Goal: Task Accomplishment & Management: Use online tool/utility

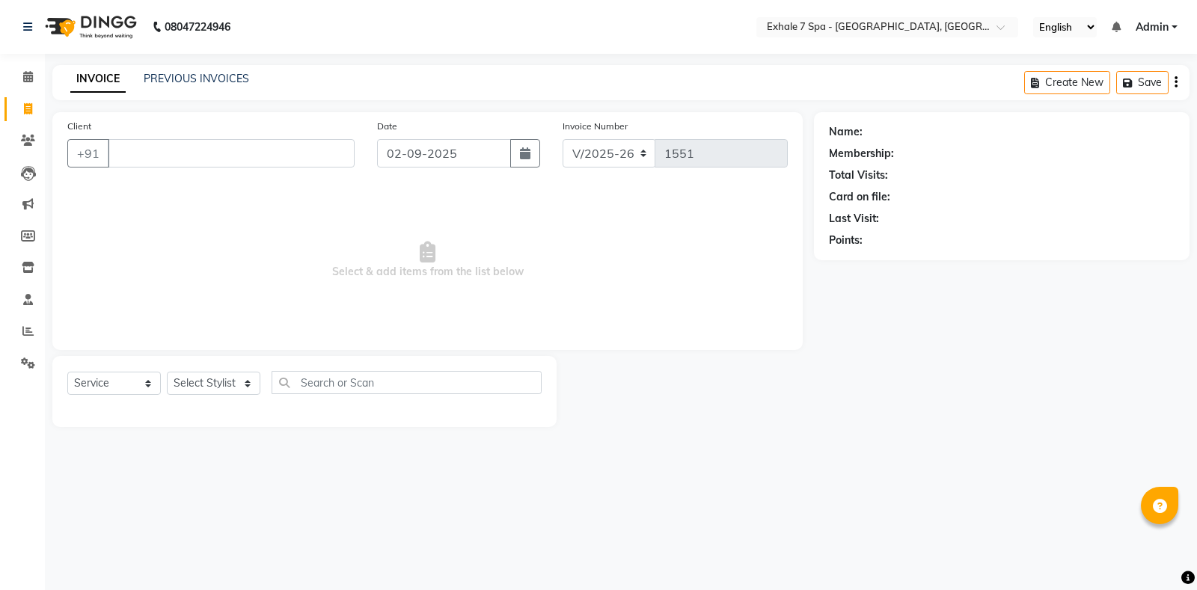
select select "4480"
select select "service"
click at [221, 72] on link "PREVIOUS INVOICES" at bounding box center [197, 78] width 106 height 13
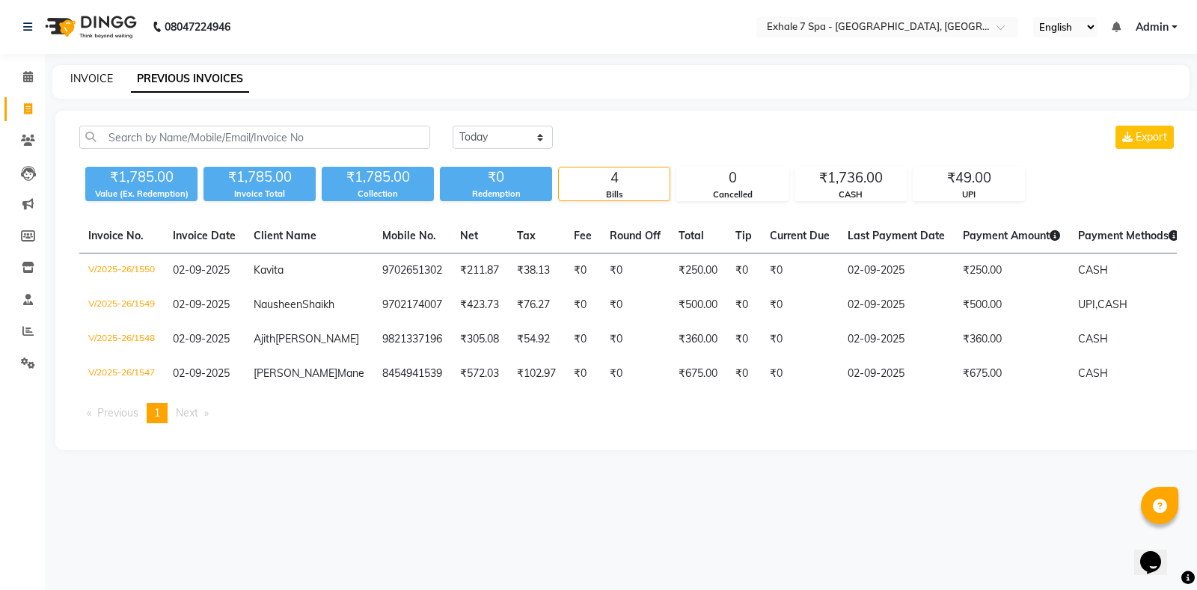
click at [93, 82] on link "INVOICE" at bounding box center [91, 78] width 43 height 13
select select "service"
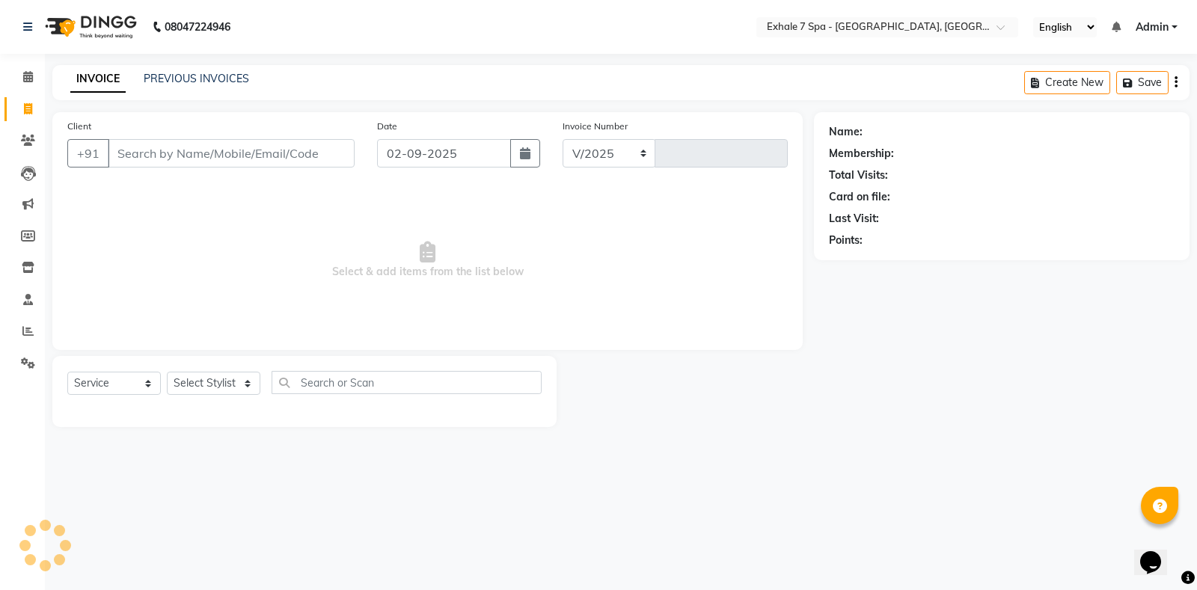
select select "4480"
type input "1551"
click at [229, 70] on div "INVOICE PREVIOUS INVOICES Create New Save" at bounding box center [620, 82] width 1137 height 35
click at [176, 81] on link "PREVIOUS INVOICES" at bounding box center [197, 78] width 106 height 13
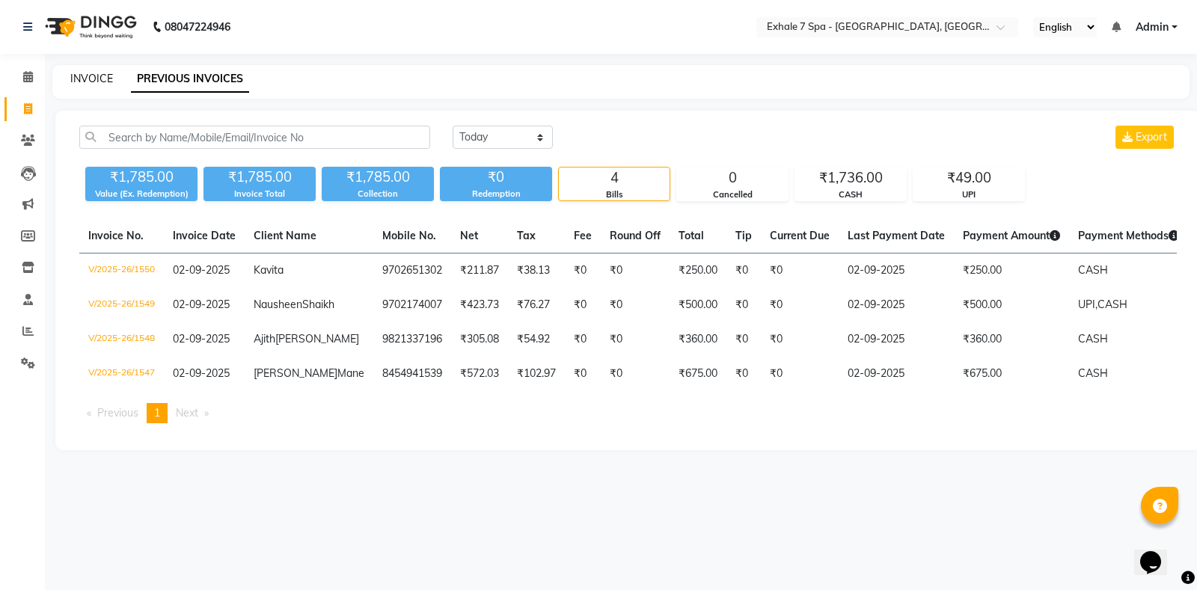
click at [89, 85] on link "INVOICE" at bounding box center [91, 78] width 43 height 13
select select "4480"
select select "service"
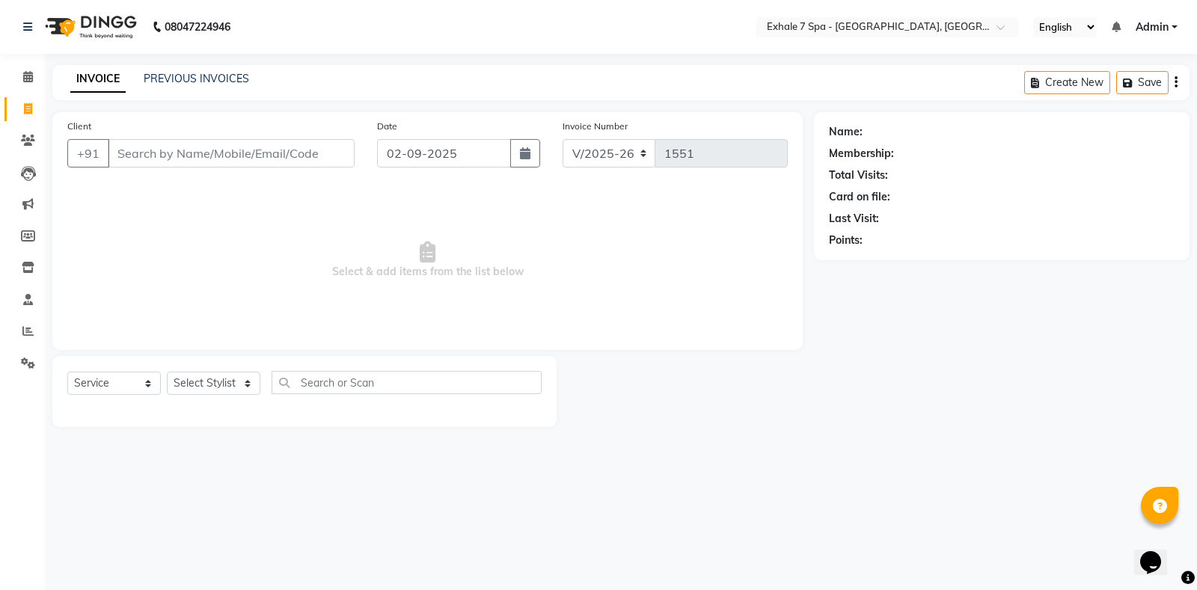
click at [858, 425] on div "Name: Membership: Total Visits: Card on file: Last Visit: Points:" at bounding box center [1007, 269] width 387 height 315
click at [204, 79] on link "PREVIOUS INVOICES" at bounding box center [197, 78] width 106 height 13
